Goal: Transaction & Acquisition: Purchase product/service

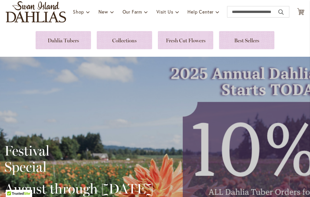
scroll to position [61, 0]
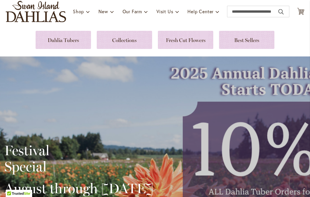
click at [301, 12] on icon "Cart .cls-1 { fill: #231f20; }" at bounding box center [300, 11] width 7 height 7
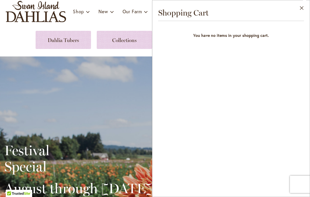
click at [300, 11] on button "Close" at bounding box center [302, 9] width 16 height 18
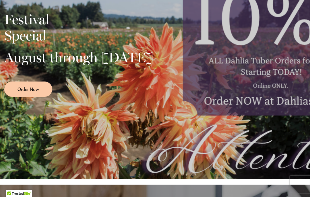
scroll to position [192, 0]
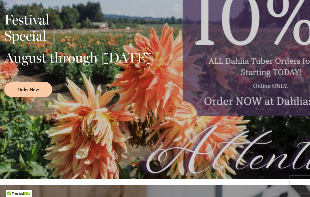
click at [38, 93] on span "Order Now" at bounding box center [29, 89] width 22 height 7
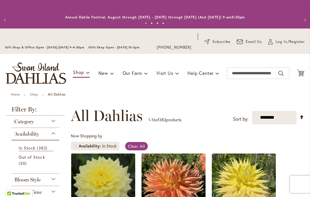
click at [49, 119] on div "Category" at bounding box center [35, 119] width 48 height 9
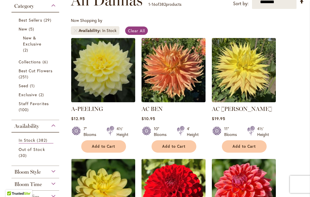
click at [43, 72] on span "Best Cut Flowers" at bounding box center [36, 70] width 34 height 5
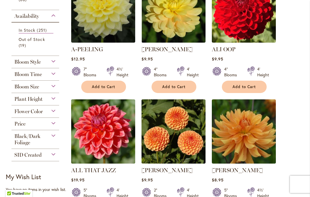
scroll to position [175, 0]
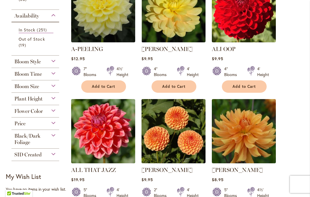
click at [51, 102] on div "Plant Height" at bounding box center [35, 97] width 48 height 9
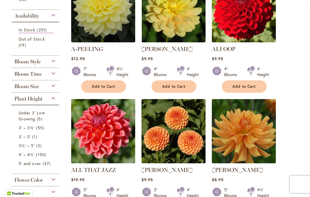
click at [40, 130] on span "55 items" at bounding box center [40, 127] width 9 height 6
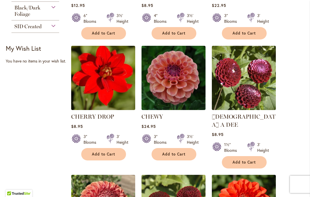
scroll to position [357, 0]
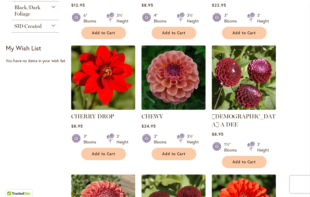
click at [253, 69] on img at bounding box center [244, 77] width 64 height 64
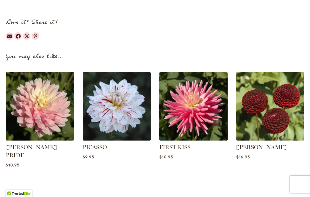
scroll to position [717, 0]
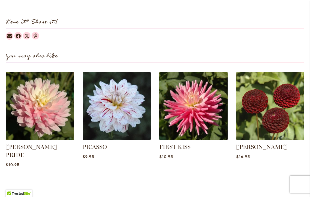
click at [121, 99] on img at bounding box center [117, 106] width 68 height 68
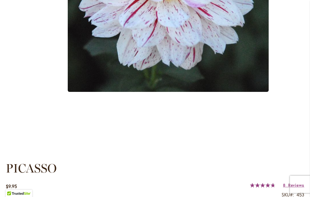
scroll to position [315, 0]
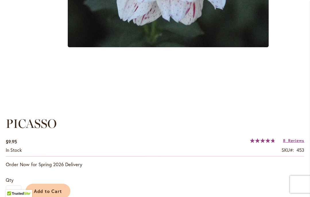
click at [50, 191] on span "Add to Cart" at bounding box center [48, 191] width 28 height 6
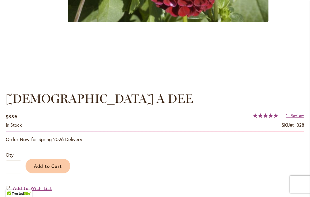
scroll to position [345, 0]
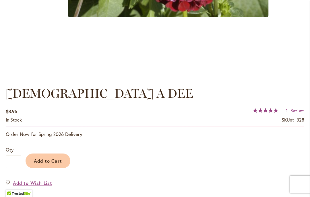
click at [47, 160] on span "Add to Cart" at bounding box center [48, 160] width 28 height 6
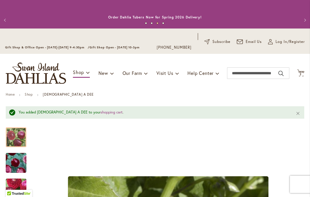
scroll to position [0, 0]
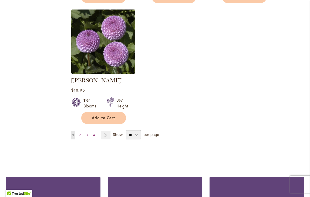
scroll to position [771, 0]
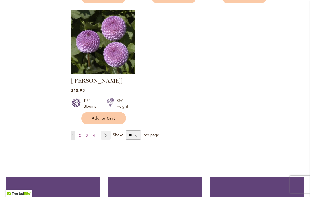
click at [105, 131] on link "Page Next" at bounding box center [105, 135] width 9 height 9
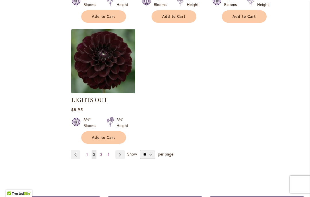
scroll to position [736, 0]
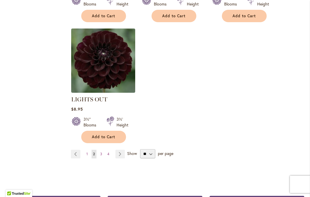
click at [120, 149] on link "Page Next" at bounding box center [119, 153] width 9 height 9
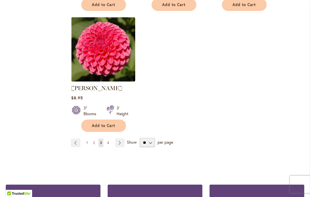
scroll to position [756, 0]
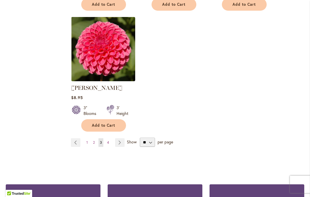
click at [118, 138] on link "Page Next" at bounding box center [119, 142] width 9 height 9
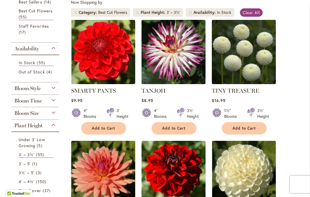
scroll to position [135, 0]
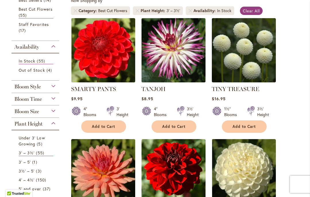
click at [173, 57] on img at bounding box center [174, 50] width 64 height 64
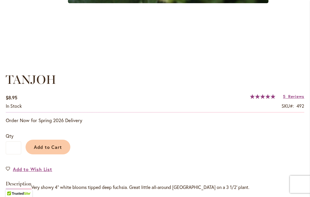
scroll to position [359, 0]
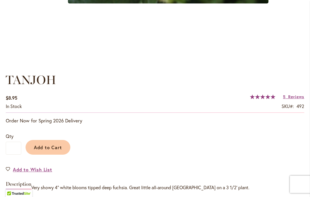
click at [48, 146] on span "Add to Cart" at bounding box center [48, 147] width 28 height 6
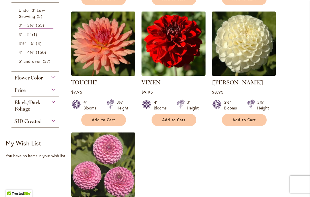
scroll to position [259, 0]
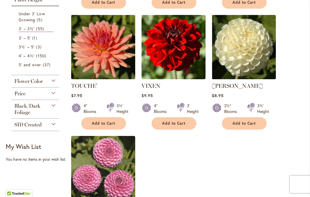
click at [242, 120] on button "Add to Cart" at bounding box center [244, 123] width 45 height 12
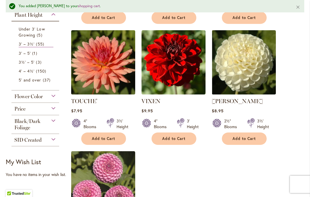
click at [38, 32] on span "Under 3' Low Growing" at bounding box center [32, 31] width 26 height 11
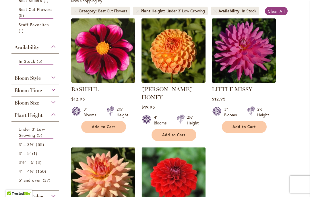
scroll to position [135, 0]
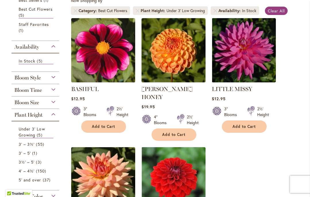
click at [102, 123] on button "Add to Cart" at bounding box center [103, 126] width 45 height 12
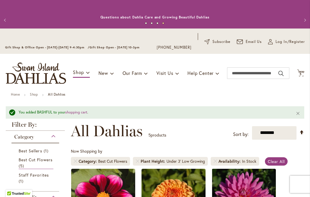
scroll to position [0, 0]
click at [302, 71] on icon at bounding box center [300, 72] width 7 height 7
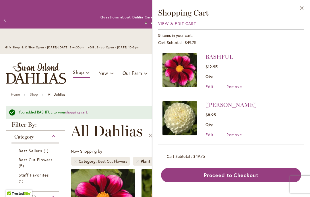
click at [231, 87] on span "Remove" at bounding box center [235, 86] width 16 height 5
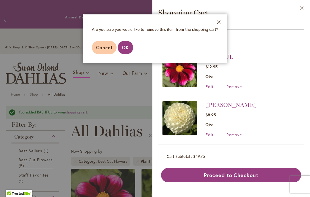
click at [126, 48] on span "OK" at bounding box center [125, 47] width 7 height 6
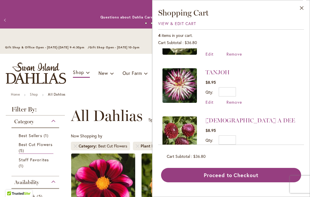
scroll to position [40, 0]
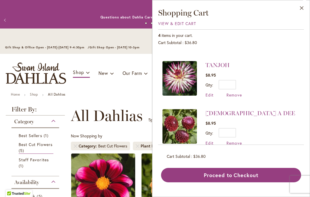
click at [300, 10] on button "Close" at bounding box center [302, 9] width 16 height 18
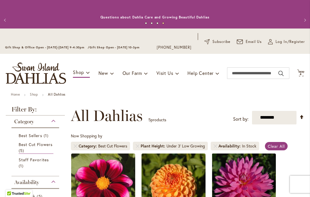
click at [41, 145] on span "Best Cut Flowers" at bounding box center [36, 143] width 34 height 5
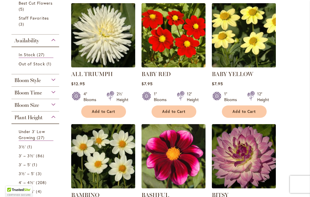
scroll to position [155, 0]
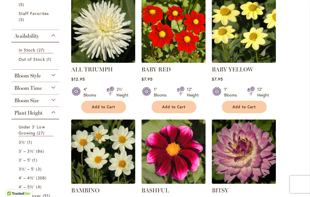
click at [36, 153] on span "86 items" at bounding box center [40, 151] width 9 height 6
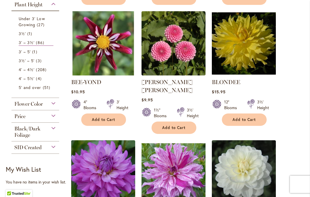
scroll to position [263, 0]
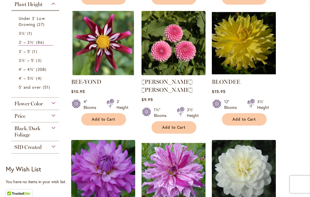
click at [116, 59] on img at bounding box center [103, 43] width 64 height 64
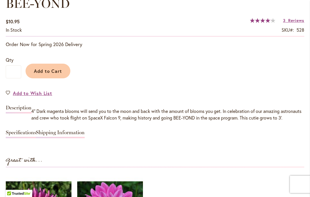
scroll to position [435, 0]
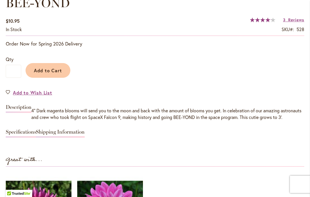
click at [50, 69] on span "Add to Cart" at bounding box center [48, 70] width 28 height 6
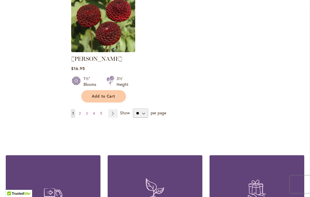
scroll to position [815, 0]
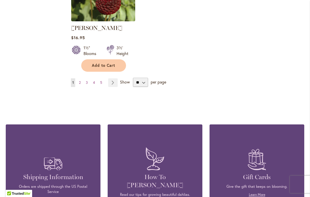
click at [116, 78] on link "Page Next" at bounding box center [112, 82] width 9 height 9
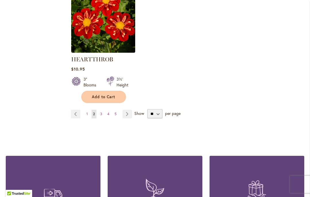
scroll to position [805, 0]
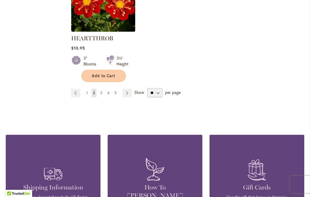
click at [130, 88] on link "Page Next" at bounding box center [127, 92] width 9 height 9
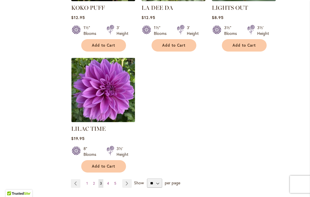
scroll to position [750, 0]
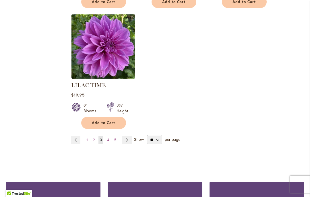
click at [127, 135] on link "Page Next" at bounding box center [126, 139] width 9 height 9
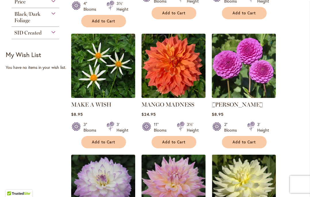
scroll to position [377, 0]
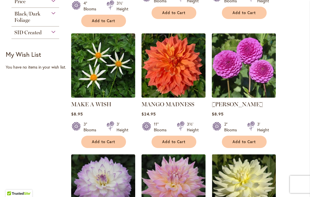
click at [101, 49] on img at bounding box center [103, 65] width 64 height 64
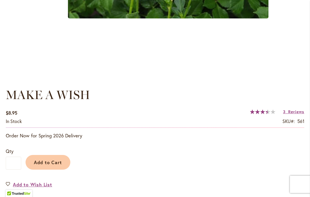
scroll to position [355, 0]
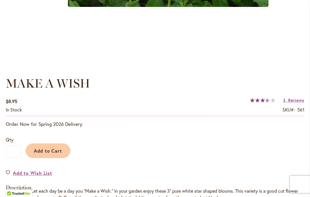
click at [47, 149] on span "Add to Cart" at bounding box center [48, 150] width 28 height 6
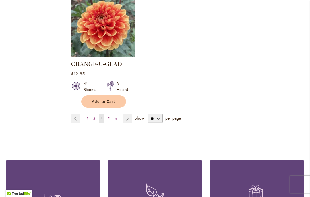
scroll to position [779, 0]
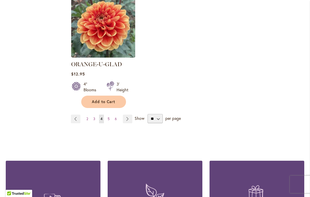
click at [128, 114] on link "Page Next" at bounding box center [127, 118] width 9 height 9
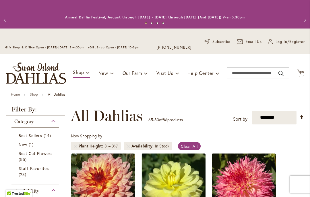
click at [303, 73] on span "6 6 items" at bounding box center [301, 74] width 6 height 3
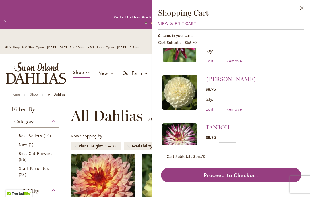
scroll to position [73, 0]
click at [234, 109] on span "Remove" at bounding box center [235, 108] width 16 height 5
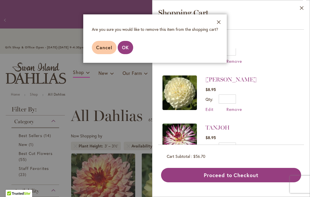
click at [127, 48] on span "OK" at bounding box center [125, 47] width 7 height 6
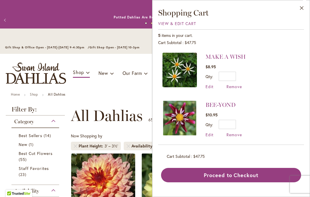
click at [179, 71] on img at bounding box center [180, 70] width 34 height 34
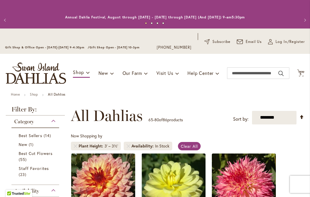
click at [302, 72] on span "5" at bounding box center [301, 74] width 2 height 4
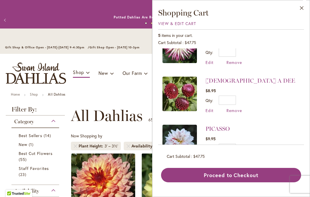
scroll to position [120, 0]
click at [163, 23] on span "View & Edit Cart" at bounding box center [177, 23] width 38 height 5
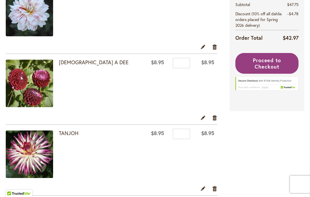
scroll to position [155, 0]
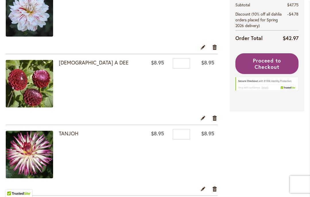
click at [266, 63] on span "Proceed to Checkout" at bounding box center [267, 63] width 28 height 13
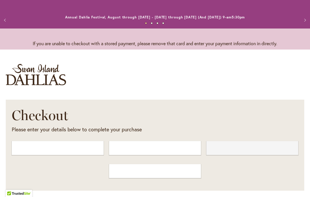
select select "**"
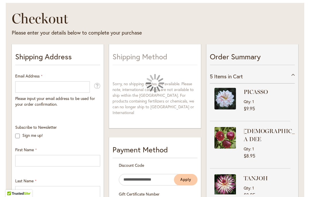
scroll to position [97, 0]
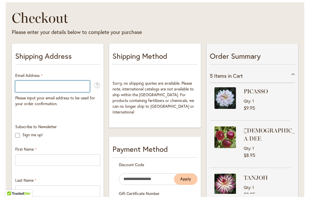
click at [25, 86] on input "Email Address" at bounding box center [52, 85] width 75 height 11
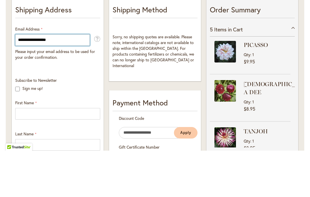
type input "**********"
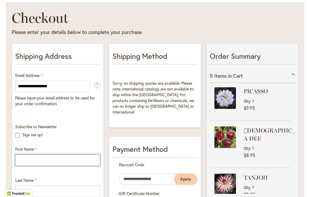
click at [27, 157] on input "First Name" at bounding box center [57, 159] width 85 height 11
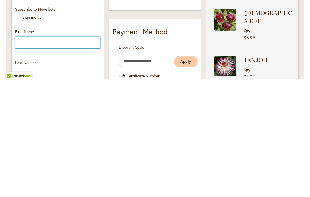
type input "*******"
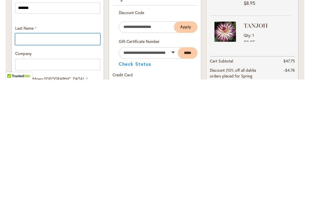
scroll to position [132, 0]
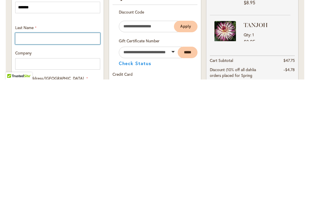
type input "****"
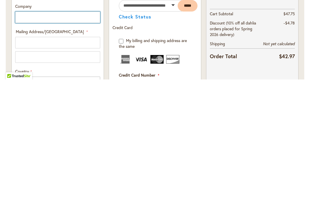
scroll to position [186, 0]
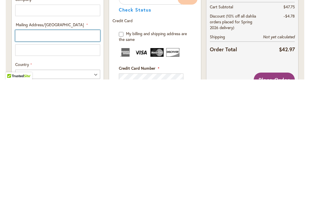
click at [28, 147] on input "Mailing Address/PO BOX: Line 1" at bounding box center [57, 152] width 85 height 11
type input "**********"
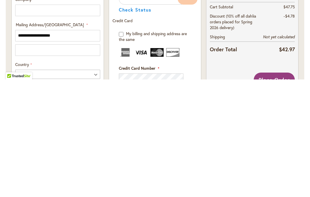
select select "**"
type input "********"
type input "**********"
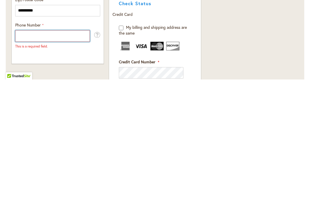
scroll to position [322, 0]
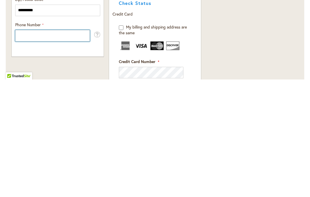
type input "**********"
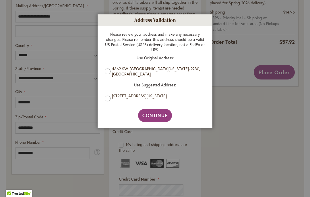
click at [155, 115] on span "Continue" at bounding box center [156, 115] width 26 height 6
type input "********"
type input "**********"
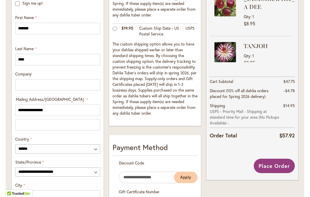
scroll to position [230, 0]
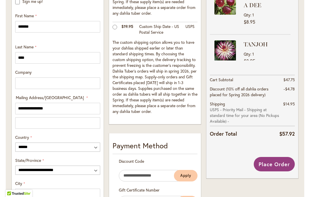
click at [271, 168] on button "Place Order" at bounding box center [274, 164] width 41 height 14
